Goal: Task Accomplishment & Management: Complete application form

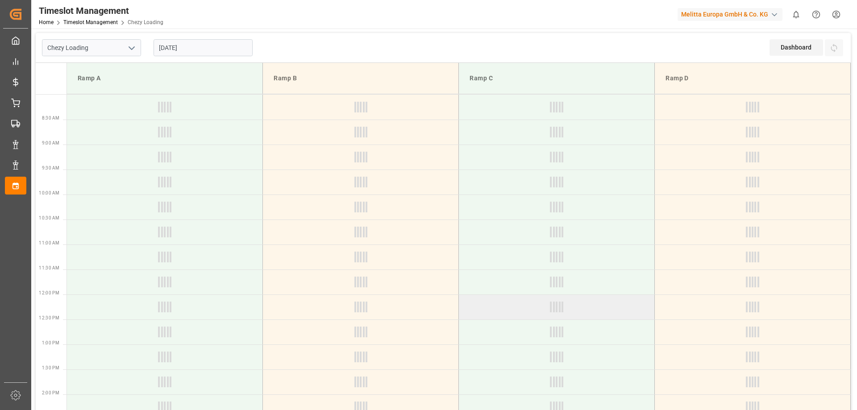
type input "Chezy Loading"
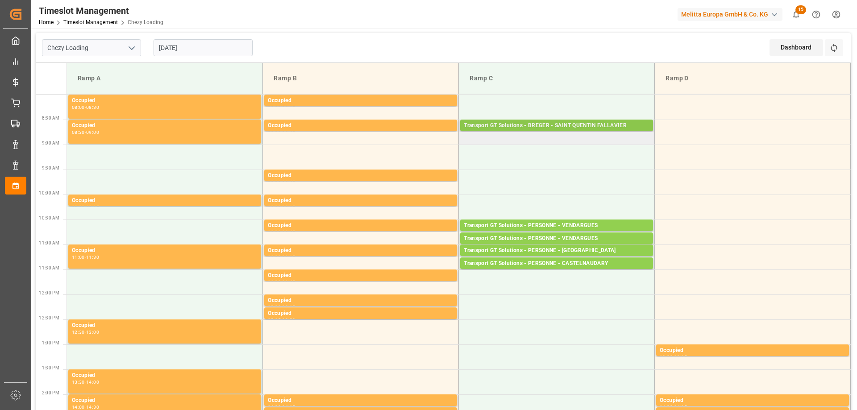
click at [571, 126] on div "Transport GT Solutions - BREGER - SAINT QUENTIN FALLAVIER" at bounding box center [557, 125] width 186 height 9
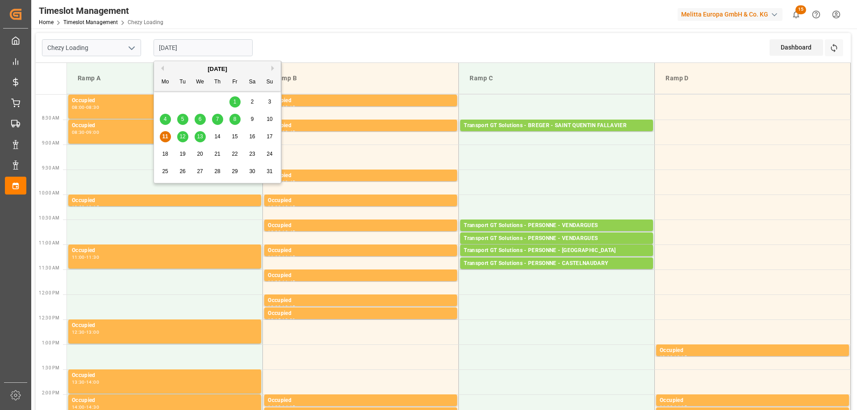
click at [165, 47] on input "[DATE]" at bounding box center [203, 47] width 99 height 17
click at [182, 138] on span "12" at bounding box center [182, 136] width 6 height 6
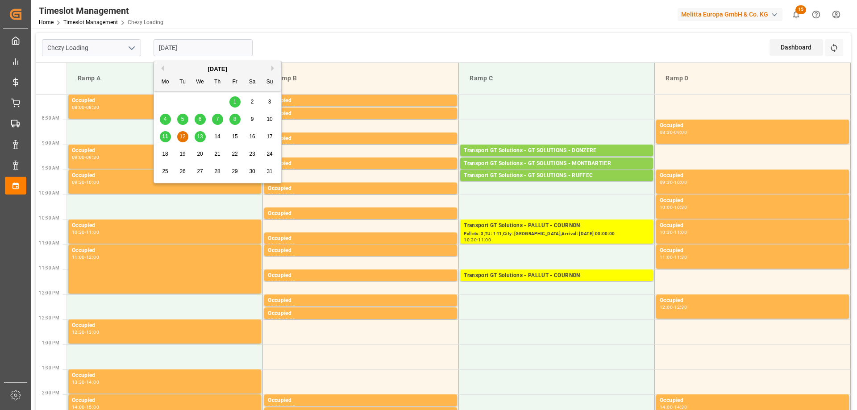
click at [162, 51] on input "12-08-2025" at bounding box center [203, 47] width 99 height 17
click at [200, 134] on span "13" at bounding box center [200, 136] width 6 height 6
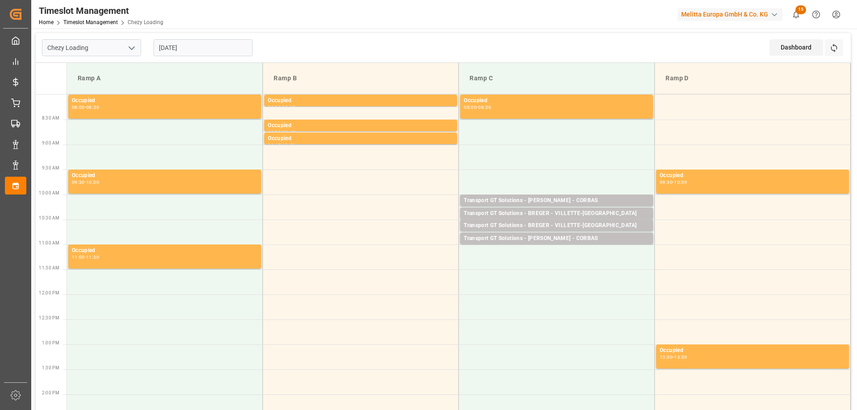
click at [161, 46] on input "[DATE]" at bounding box center [203, 47] width 99 height 17
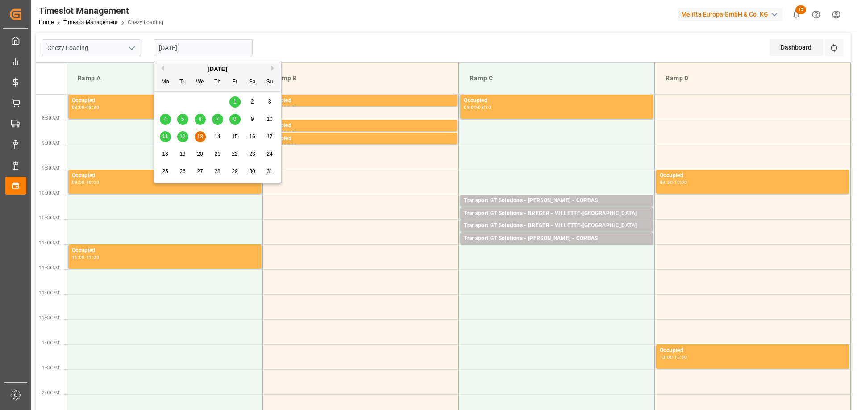
click at [167, 139] on span "11" at bounding box center [165, 136] width 6 height 6
type input "11-08-2025"
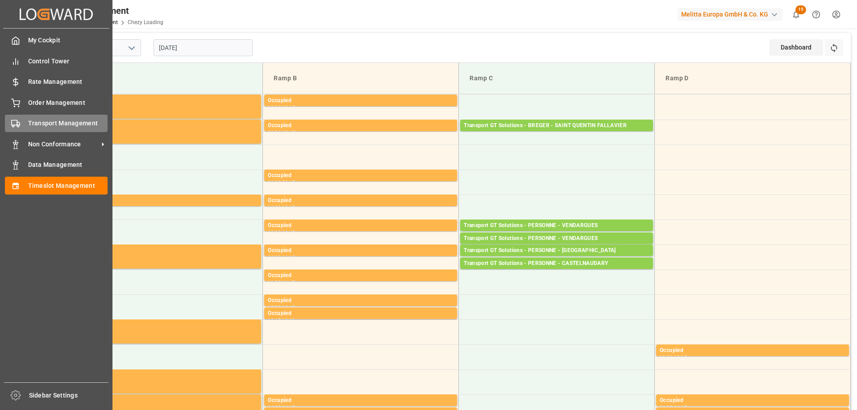
click at [32, 121] on span "Transport Management" at bounding box center [68, 123] width 80 height 9
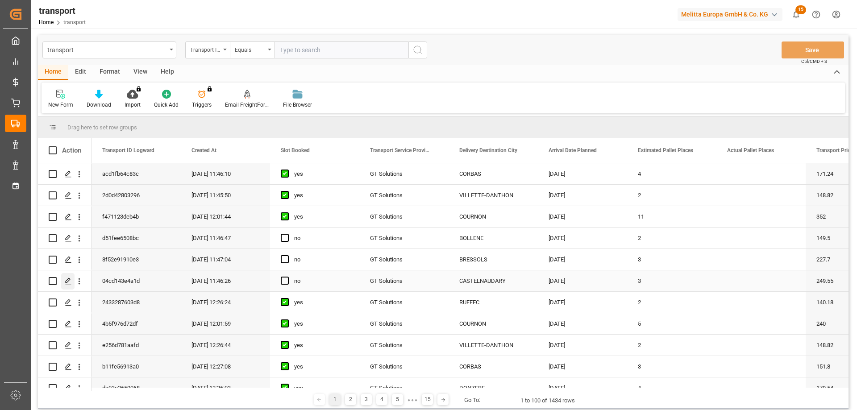
click at [63, 281] on div "Press SPACE to select this row." at bounding box center [67, 281] width 13 height 17
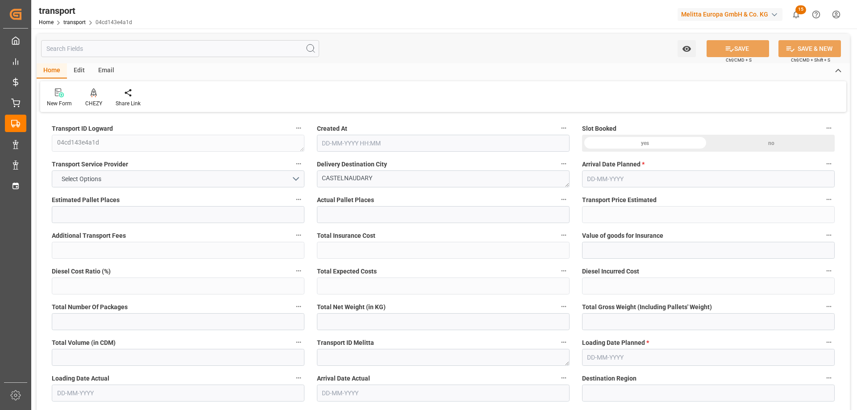
type input "3"
type input "249.55"
type input "0"
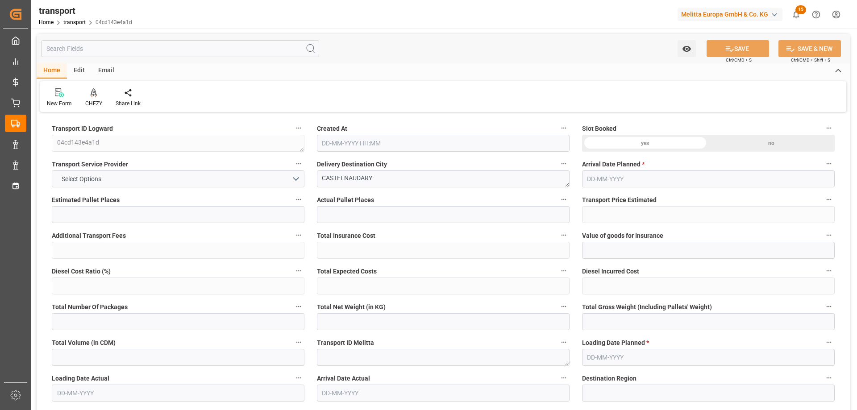
type input "239.4432"
type input "-10.1068"
type input "0"
type input "488.97"
type input "725.28"
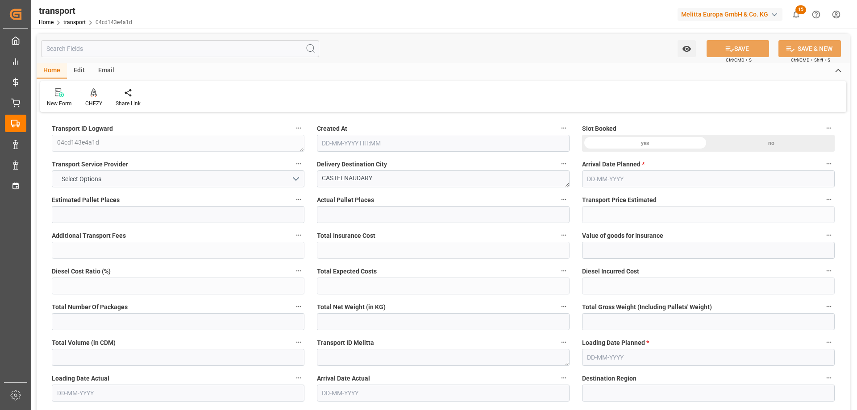
type input "2414.308"
type input "11"
type input "2"
type input "170"
type input "6"
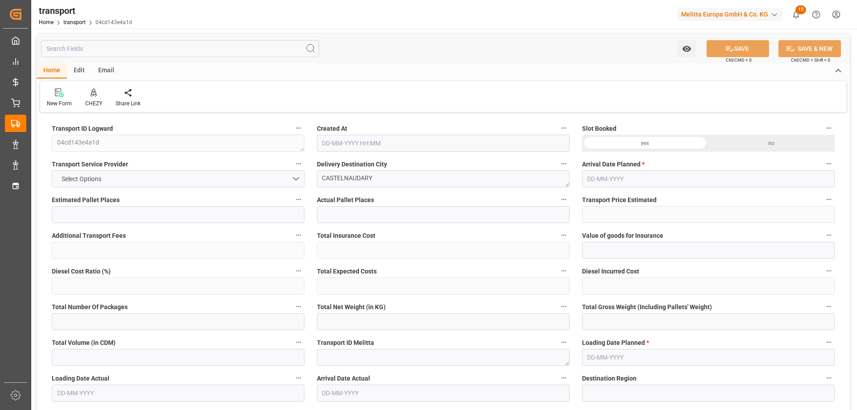
type input "101"
type input "577.968"
type input "0"
type input "4710.8598"
type input "0"
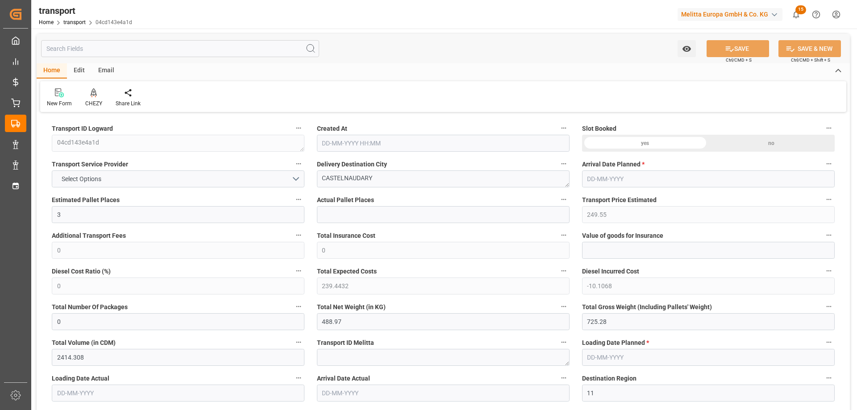
type input "0"
type input "21"
type input "35"
type input "11-08-2025 11:46"
type input "[DATE]"
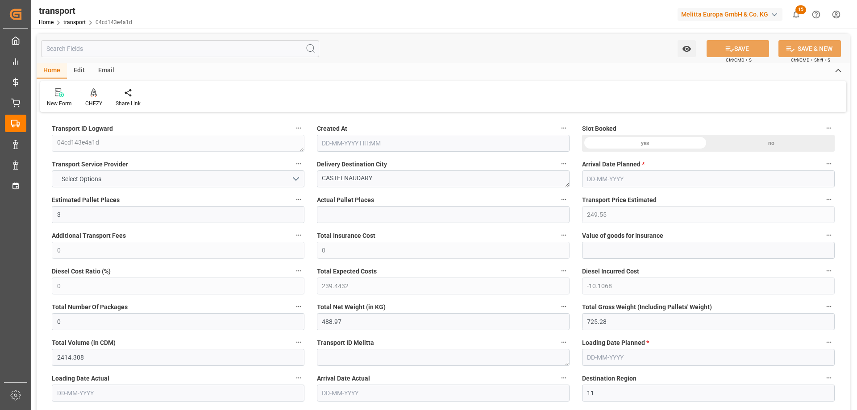
type input "18-08-2025"
click at [91, 95] on icon at bounding box center [94, 92] width 6 height 8
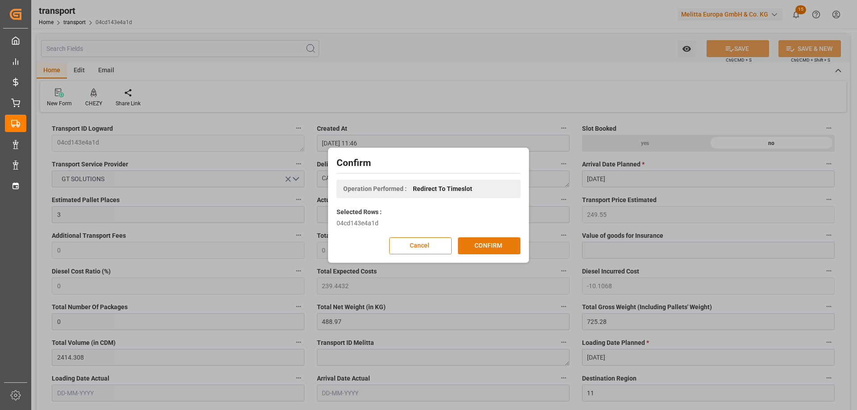
click at [470, 241] on button "CONFIRM" at bounding box center [489, 246] width 63 height 17
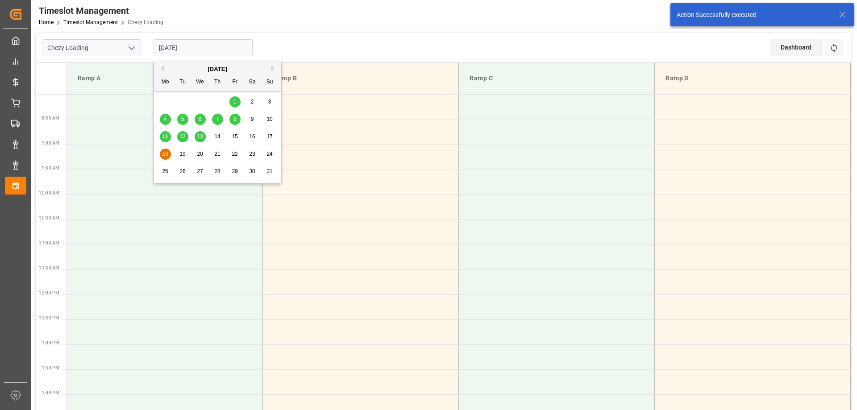
click at [192, 50] on input "18-08-2025" at bounding box center [203, 47] width 99 height 17
click at [216, 137] on span "14" at bounding box center [217, 136] width 6 height 6
type input "14-08-2025"
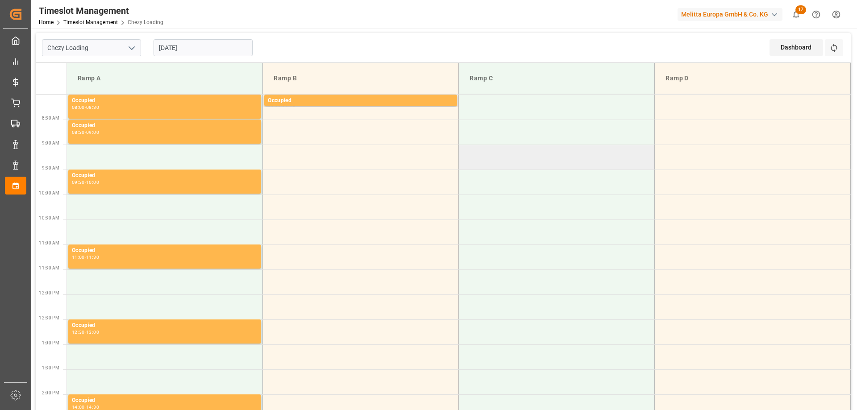
click at [513, 161] on td at bounding box center [557, 157] width 196 height 25
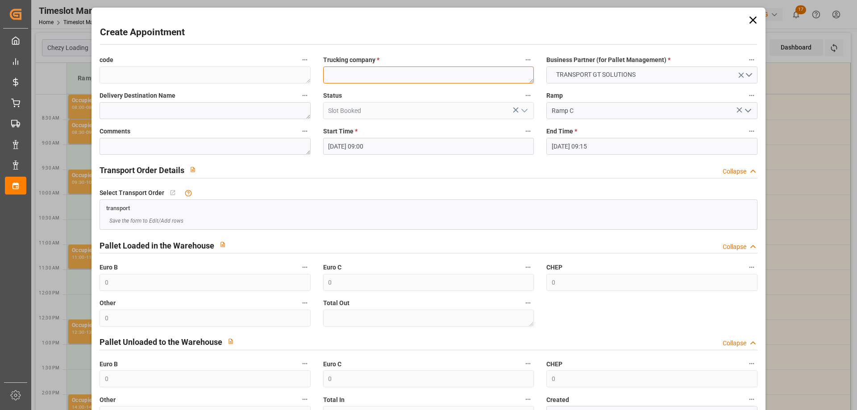
click at [430, 80] on textarea at bounding box center [428, 75] width 211 height 17
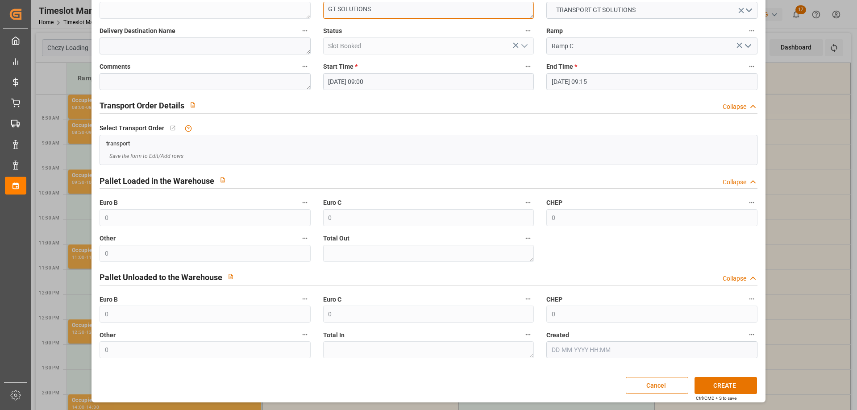
type textarea "GT SOLUTIONS"
click at [696, 376] on div "Create Appointment code Trucking company * GT SOLUTIONS Business Partner (for P…" at bounding box center [428, 173] width 669 height 456
click at [701, 382] on button "CREATE" at bounding box center [726, 385] width 63 height 17
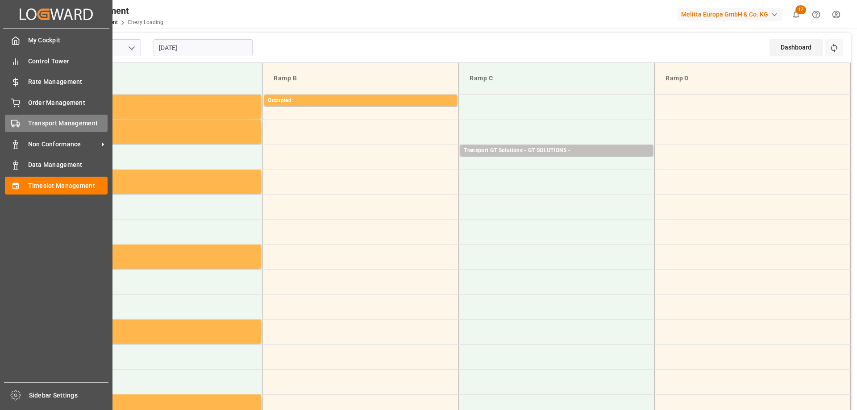
click at [29, 128] on span "Transport Management" at bounding box center [68, 123] width 80 height 9
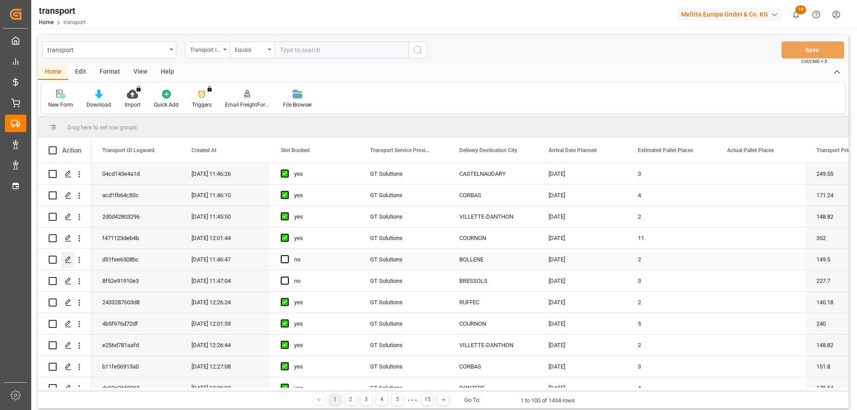
click at [72, 261] on div "Press SPACE to select this row." at bounding box center [67, 260] width 13 height 17
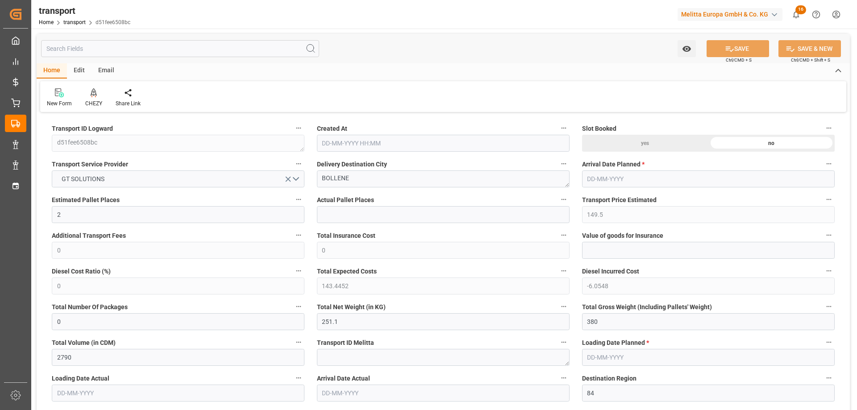
type input "11-08-2025 11:46"
type input "[DATE]"
type input "21-08-2025"
click at [88, 93] on div at bounding box center [93, 92] width 17 height 9
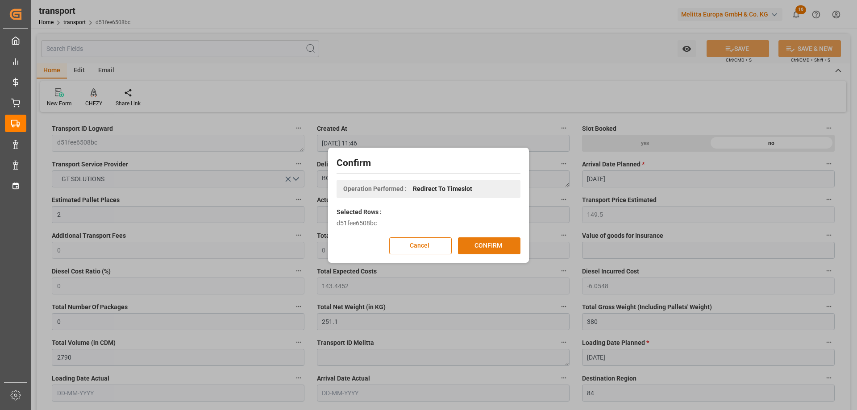
click at [509, 250] on button "CONFIRM" at bounding box center [489, 246] width 63 height 17
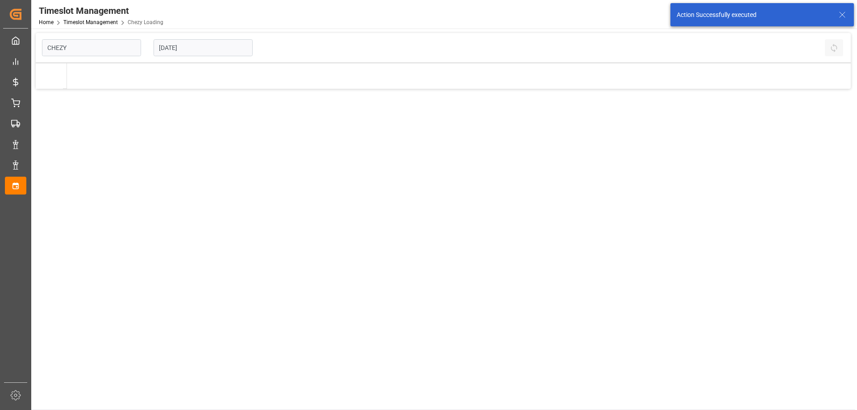
type input "Chezy Loading"
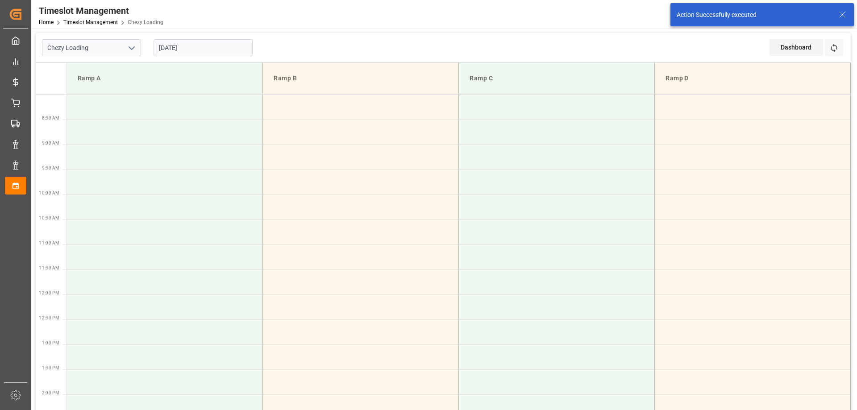
click at [168, 49] on input "21-08-2025" at bounding box center [203, 47] width 99 height 17
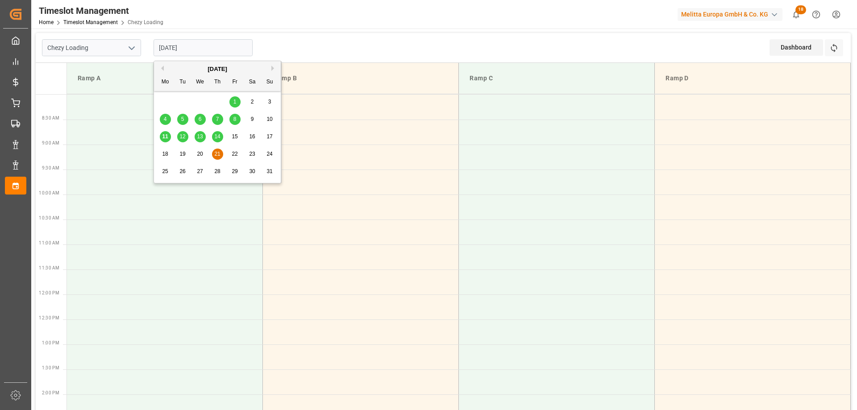
click at [198, 154] on span "20" at bounding box center [200, 154] width 6 height 6
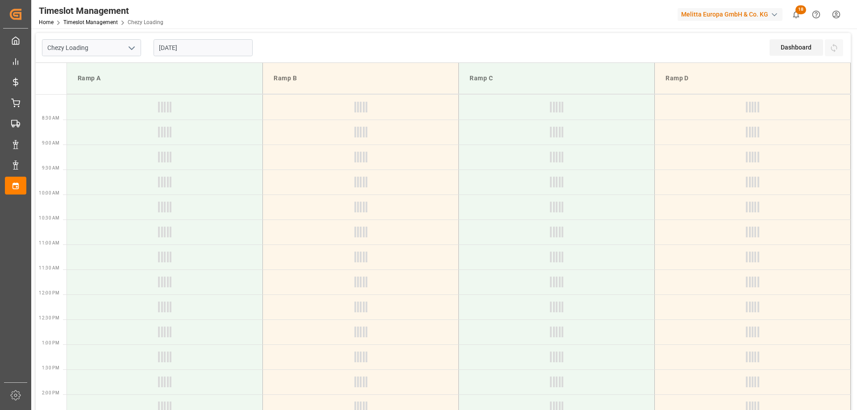
type input "20-08-2025"
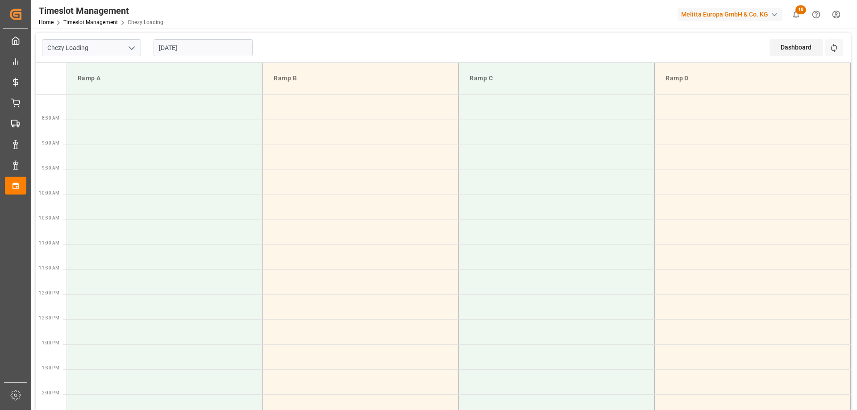
click at [177, 50] on input "20-08-2025" at bounding box center [203, 47] width 99 height 17
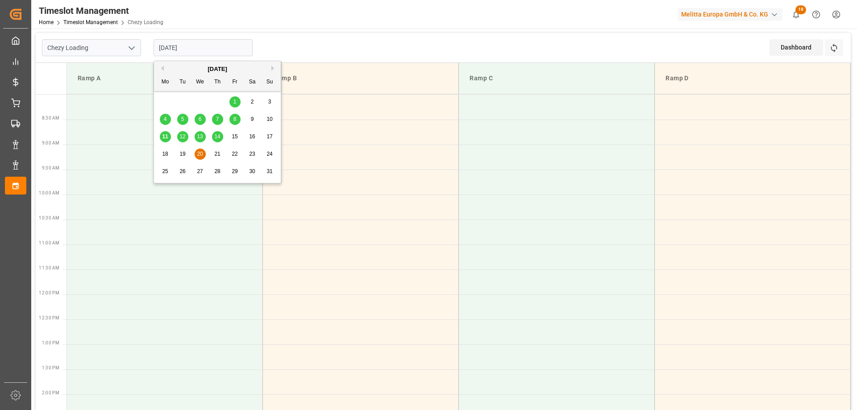
click at [200, 154] on span "20" at bounding box center [200, 154] width 6 height 6
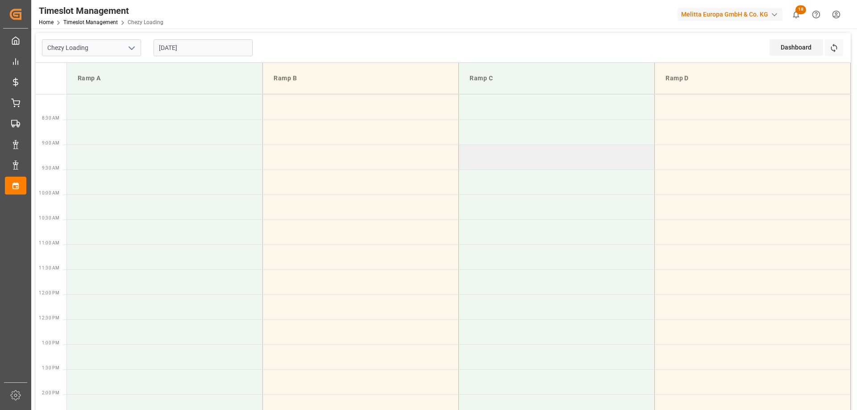
click at [518, 156] on td at bounding box center [557, 157] width 196 height 25
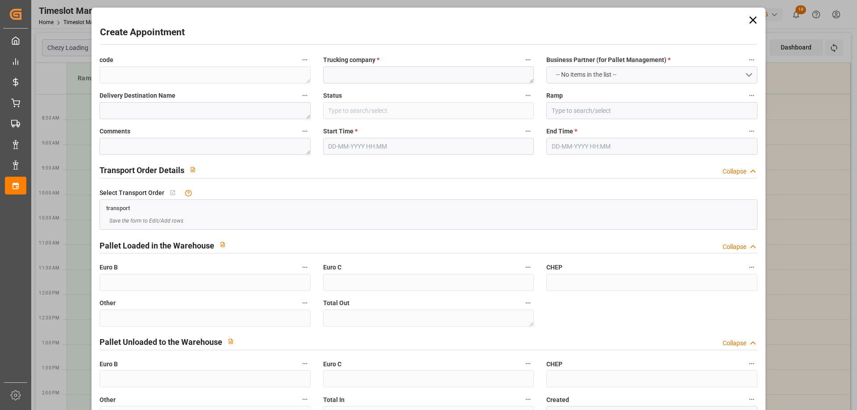
type input "Slot Booked"
type input "Ramp C"
type input "0"
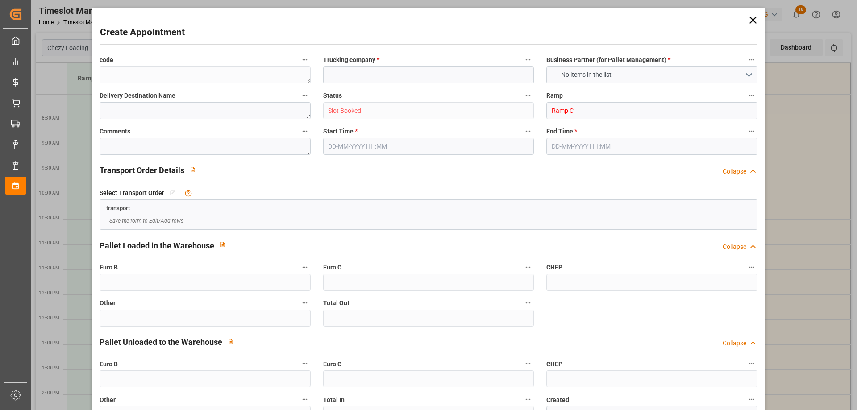
type input "0"
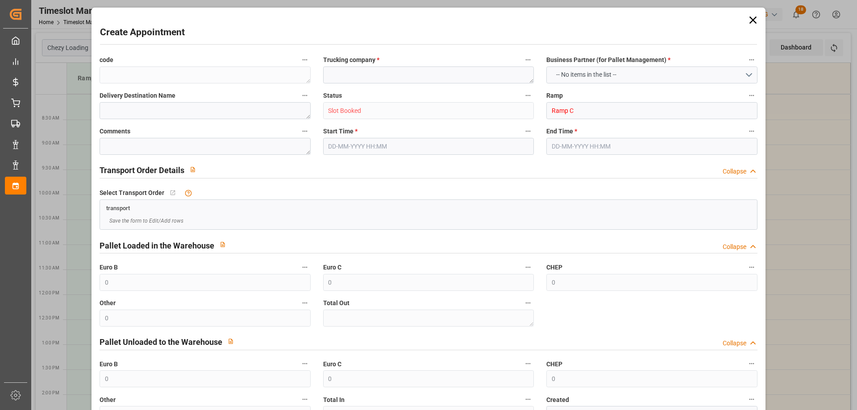
type input "20-08-2025 09:00"
type input "[DATE] 09:15"
click at [452, 74] on textarea at bounding box center [428, 75] width 211 height 17
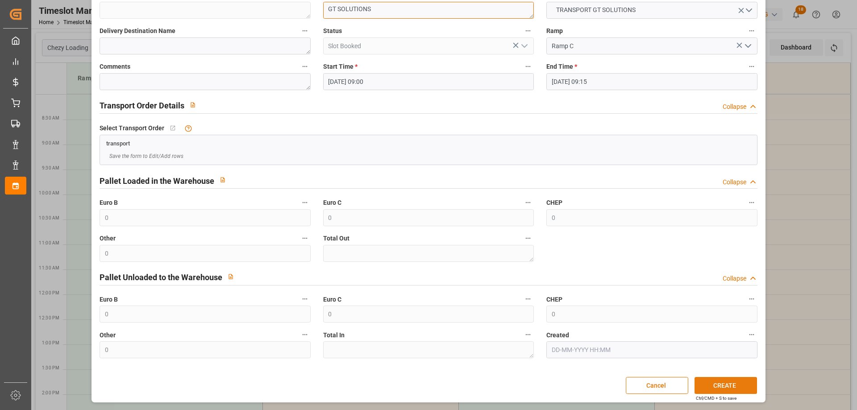
type textarea "GT SOLUTIONS"
click at [732, 382] on button "CREATE" at bounding box center [726, 385] width 63 height 17
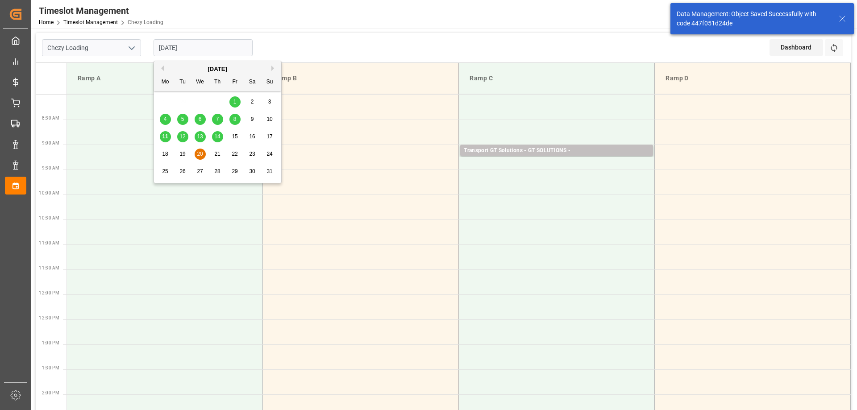
click at [157, 46] on input "[DATE]" at bounding box center [203, 47] width 99 height 17
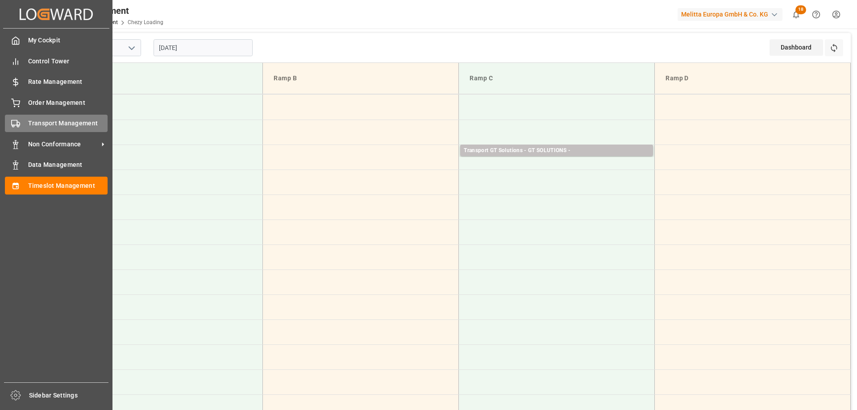
click at [27, 126] on div "Transport Management Transport Management" at bounding box center [56, 123] width 103 height 17
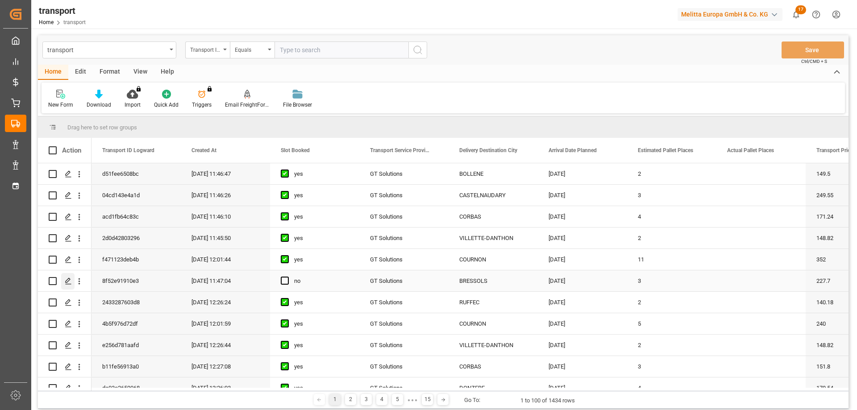
click at [69, 280] on icon "Press SPACE to select this row." at bounding box center [68, 281] width 7 height 7
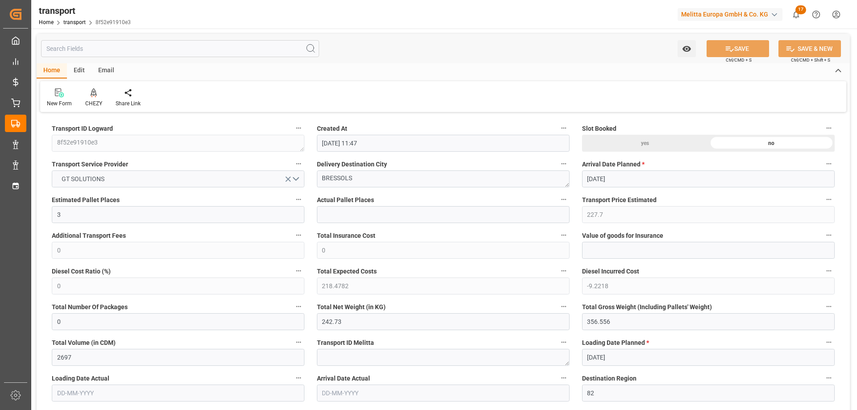
type input "11-08-2025 11:47"
type input "[DATE]"
click at [99, 93] on div at bounding box center [93, 92] width 17 height 9
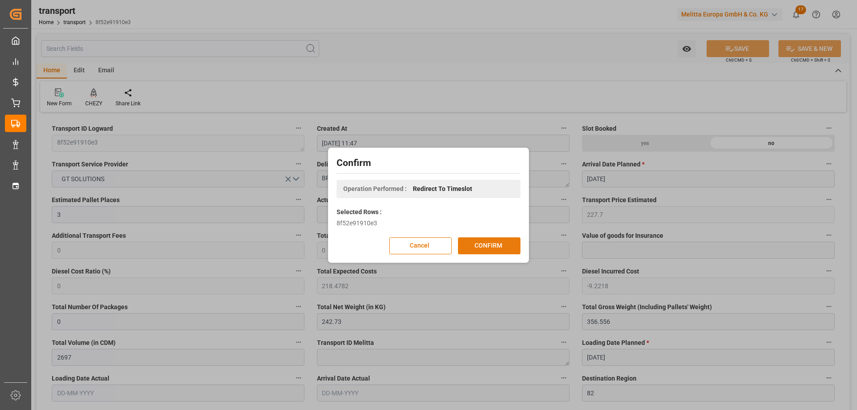
click at [507, 252] on button "CONFIRM" at bounding box center [489, 246] width 63 height 17
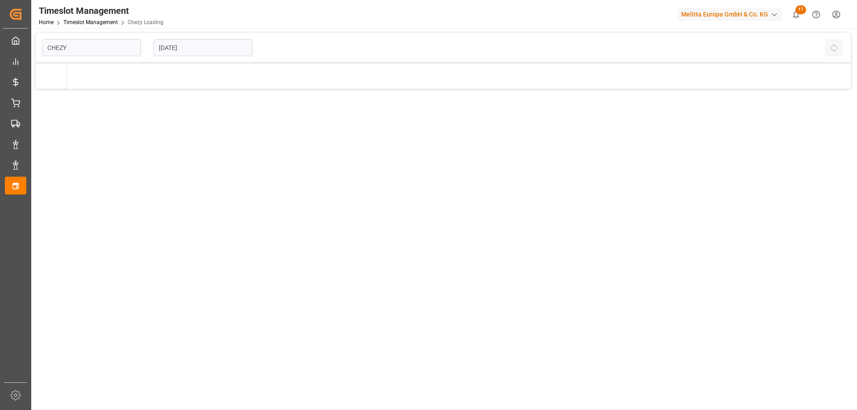
type input "Chezy Loading"
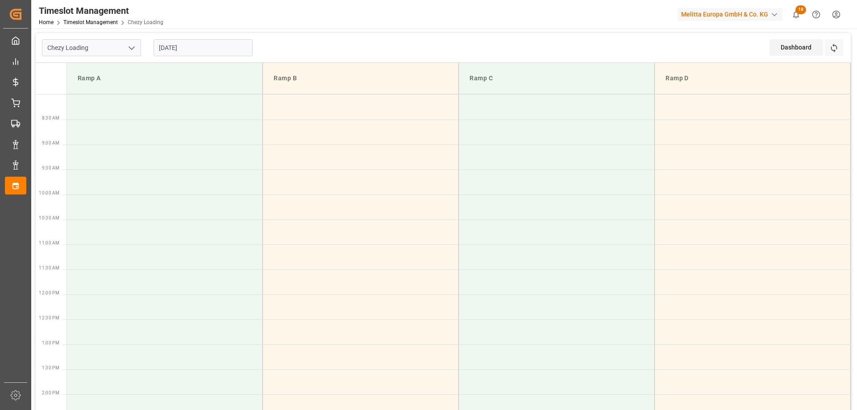
click at [189, 45] on input "[DATE]" at bounding box center [203, 47] width 99 height 17
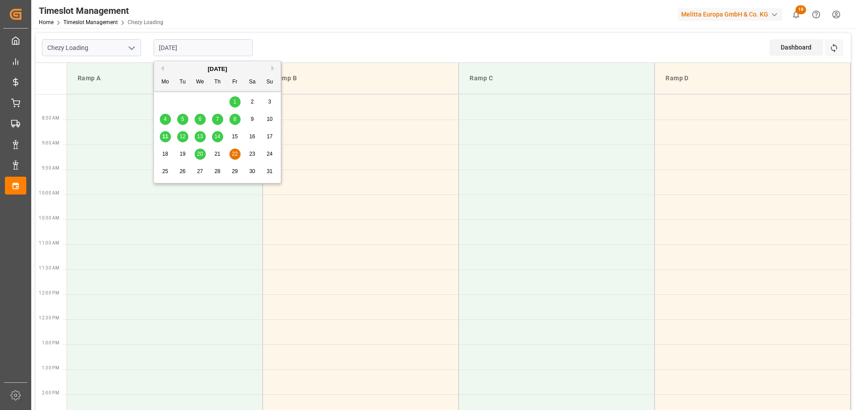
click at [199, 154] on span "20" at bounding box center [200, 154] width 6 height 6
type input "[DATE]"
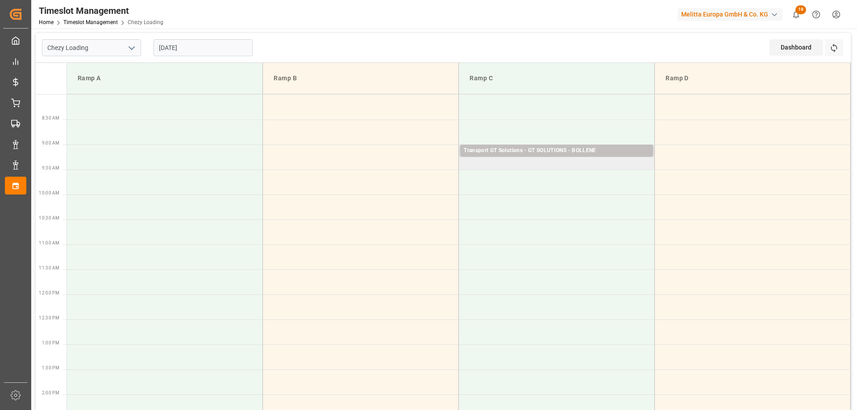
click at [499, 163] on td "Transport GT Solutions - GT SOLUTIONS - BOLLENE Pallets: 2,TU: ,City: BOLLENE,A…" at bounding box center [557, 157] width 196 height 25
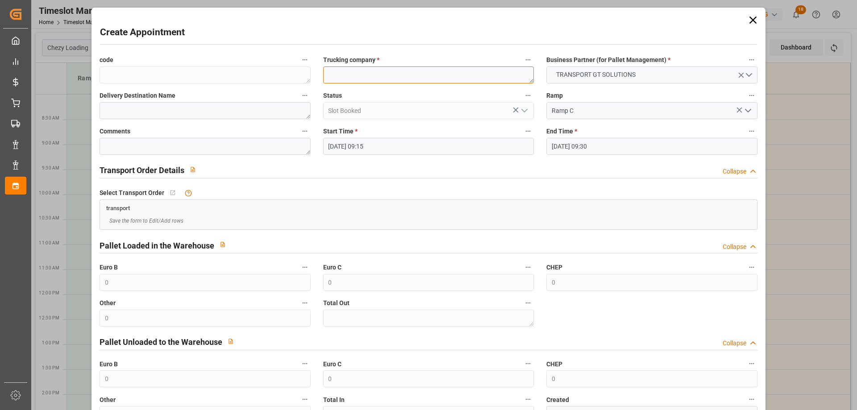
click at [396, 74] on textarea at bounding box center [428, 75] width 211 height 17
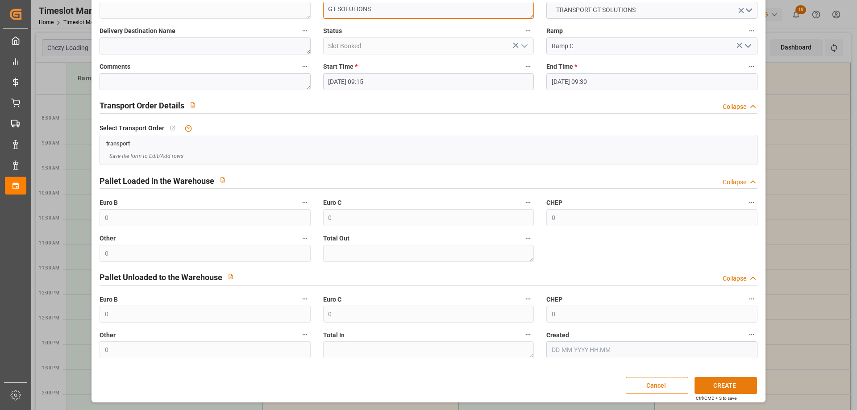
type textarea "GT SOLUTIONS"
click at [708, 385] on button "CREATE" at bounding box center [726, 385] width 63 height 17
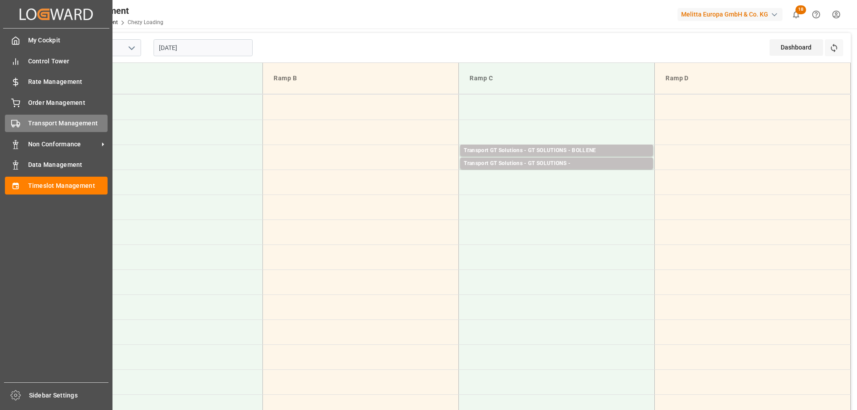
click at [22, 121] on div "Transport Management Transport Management" at bounding box center [56, 123] width 103 height 17
